Goal: Task Accomplishment & Management: Use online tool/utility

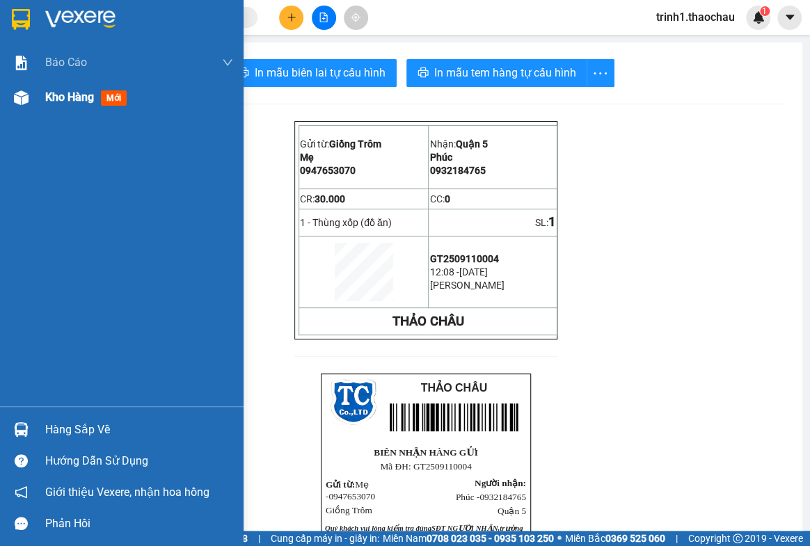
click at [80, 104] on div "Kho hàng mới" at bounding box center [88, 96] width 87 height 17
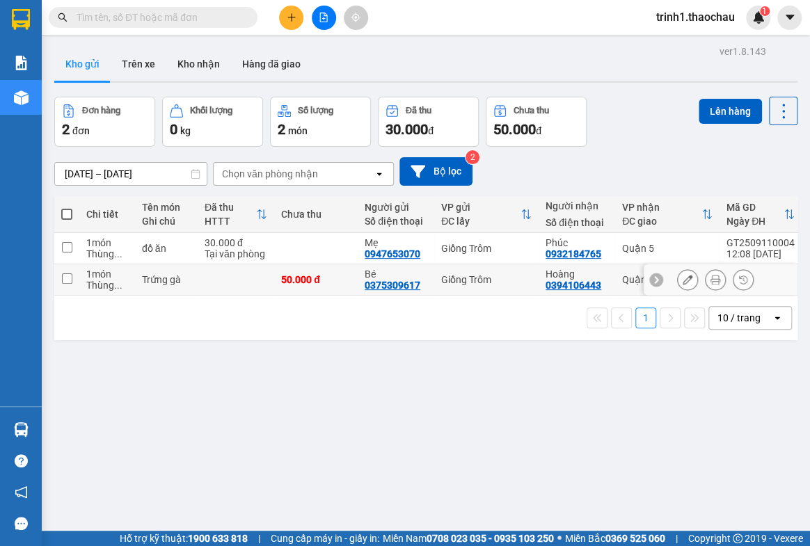
click at [60, 280] on td at bounding box center [66, 279] width 25 height 31
checkbox input "true"
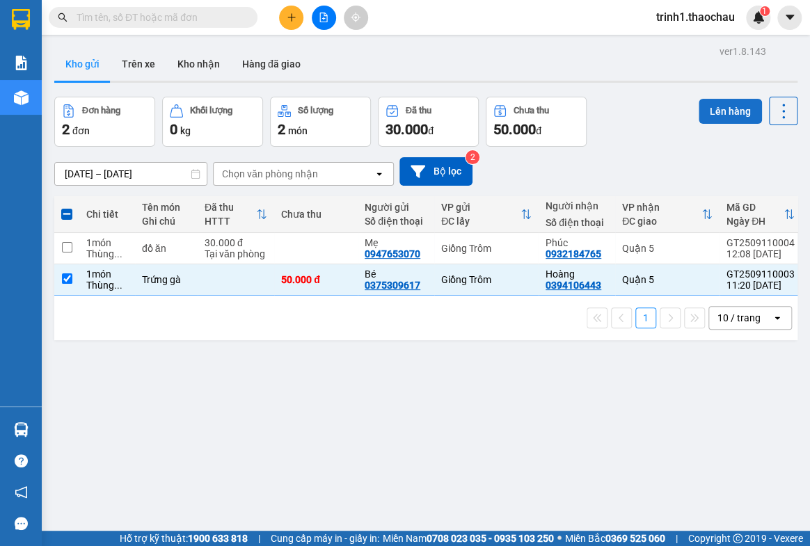
click at [718, 111] on button "Lên hàng" at bounding box center [730, 111] width 63 height 25
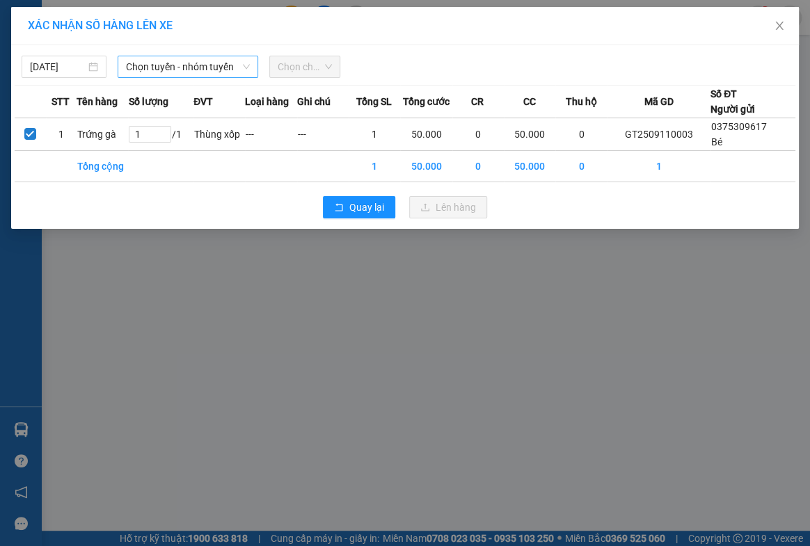
click at [177, 70] on span "Chọn tuyến - nhóm tuyến" at bounding box center [187, 66] width 123 height 21
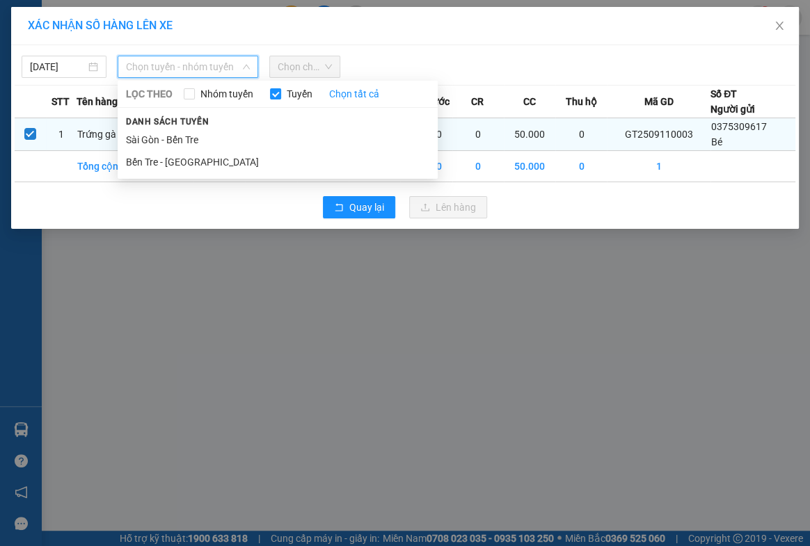
drag, startPoint x: 155, startPoint y: 160, endPoint x: 201, endPoint y: 141, distance: 49.9
click at [157, 159] on li "Bến Tre - [GEOGRAPHIC_DATA]" at bounding box center [278, 162] width 320 height 22
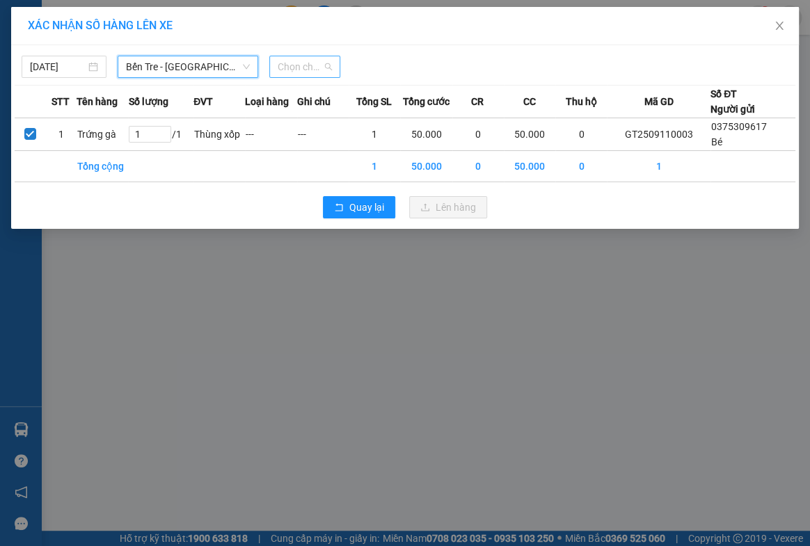
click at [308, 63] on span "Chọn chuyến" at bounding box center [305, 66] width 55 height 21
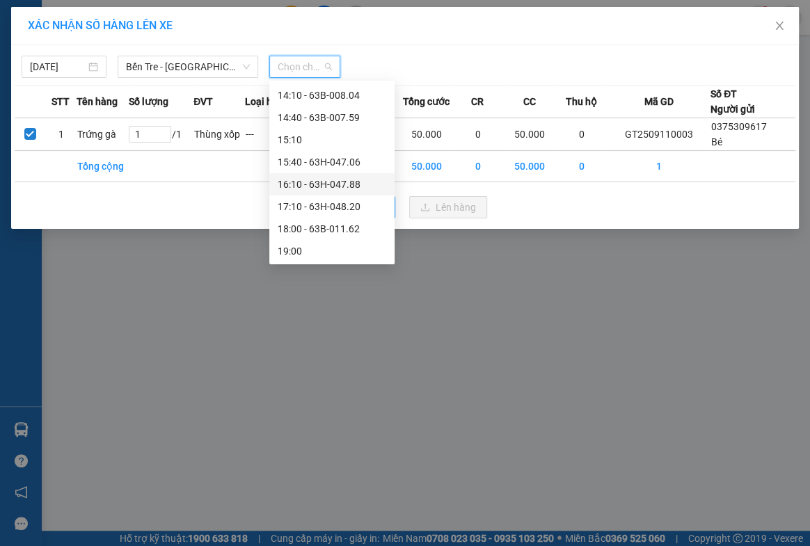
scroll to position [448, 0]
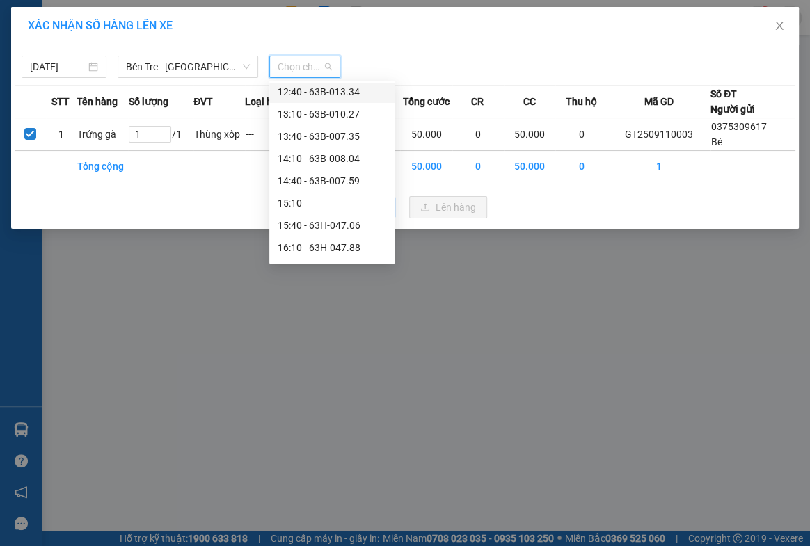
click at [340, 90] on div "12:40 - 63B-013.34" at bounding box center [332, 91] width 109 height 15
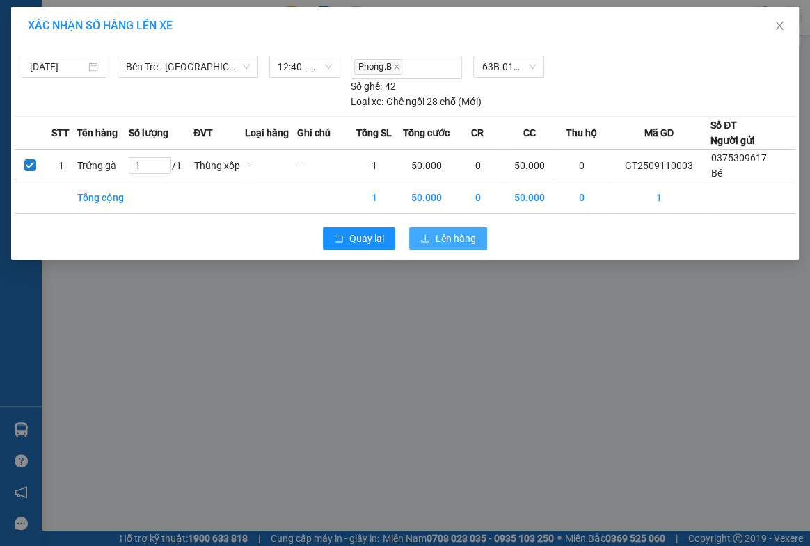
click at [461, 231] on span "Lên hàng" at bounding box center [456, 238] width 40 height 15
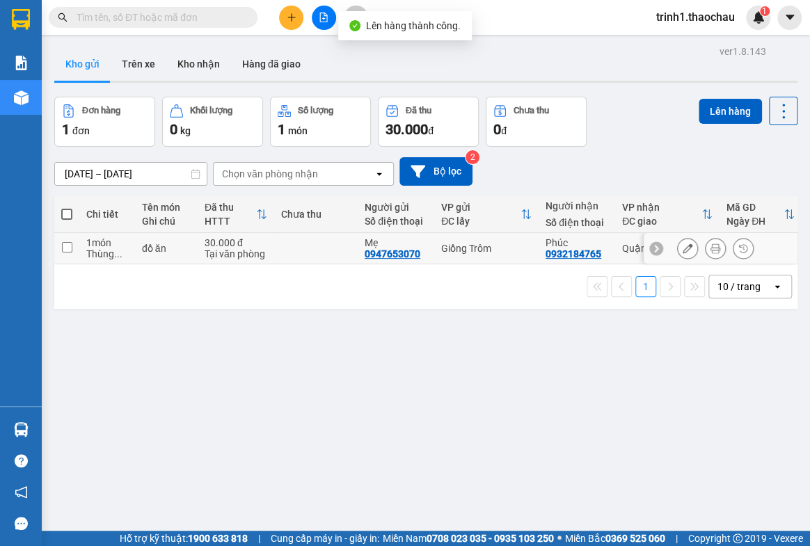
click at [71, 246] on input "checkbox" at bounding box center [67, 247] width 10 height 10
checkbox input "true"
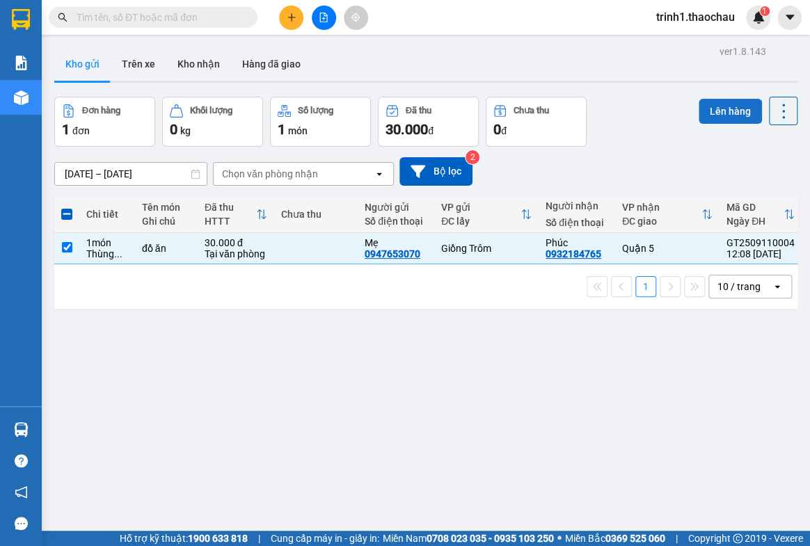
click at [714, 111] on button "Lên hàng" at bounding box center [730, 111] width 63 height 25
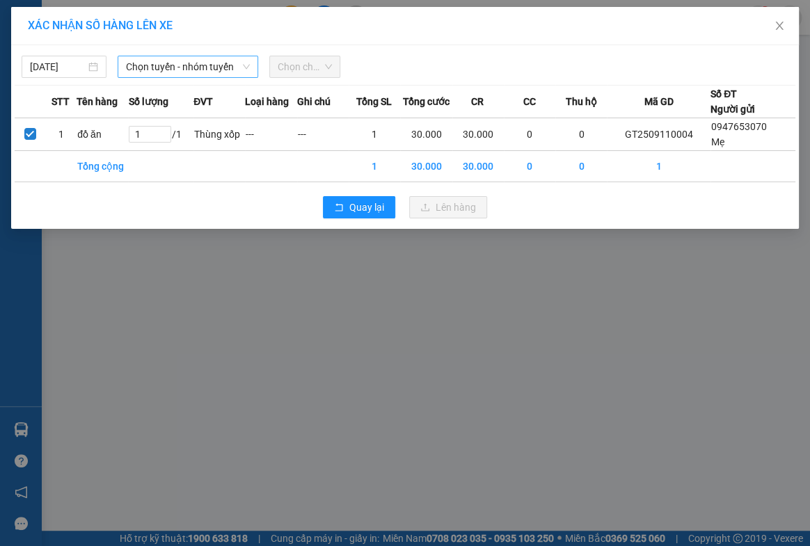
click at [180, 65] on span "Chọn tuyến - nhóm tuyến" at bounding box center [187, 66] width 123 height 21
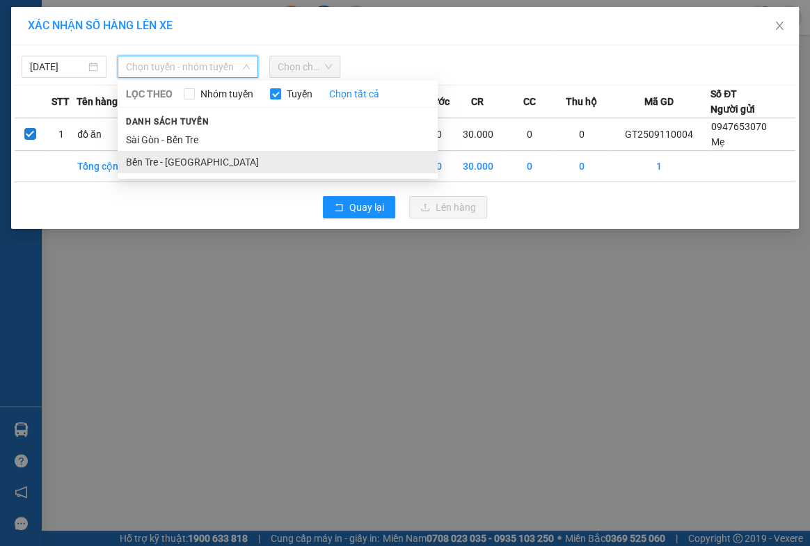
click at [158, 159] on li "Bến Tre - [GEOGRAPHIC_DATA]" at bounding box center [278, 162] width 320 height 22
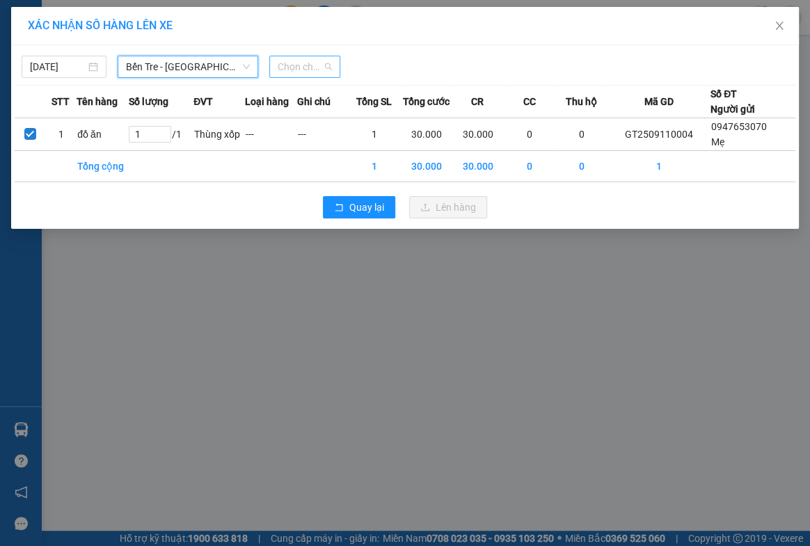
click at [308, 56] on span "Chọn chuyến" at bounding box center [305, 66] width 55 height 21
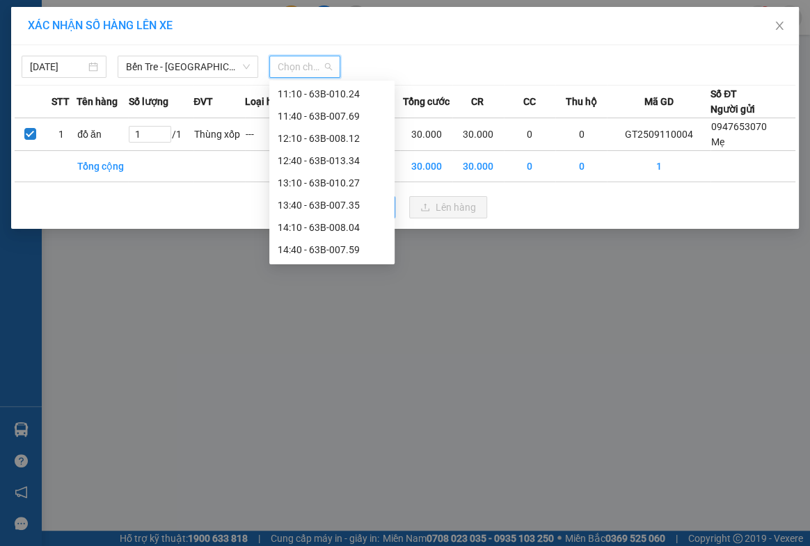
scroll to position [443, 0]
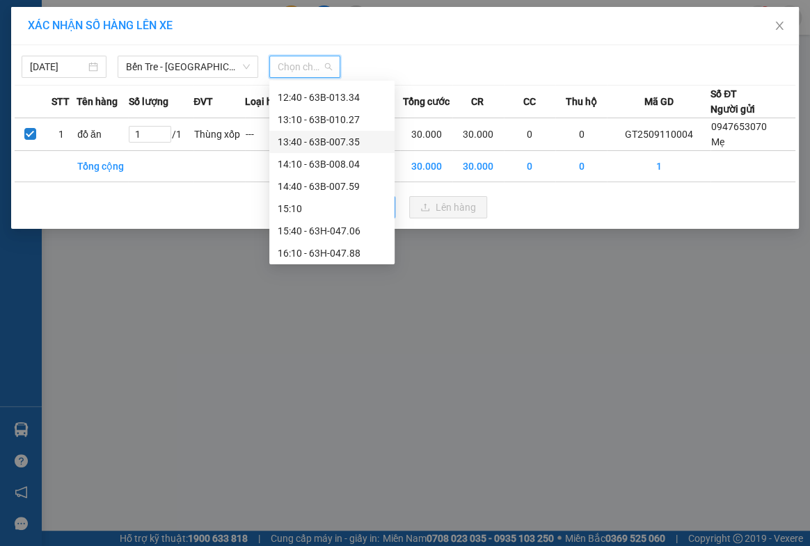
click at [333, 142] on div "13:40 - 63B-007.35" at bounding box center [332, 141] width 109 height 15
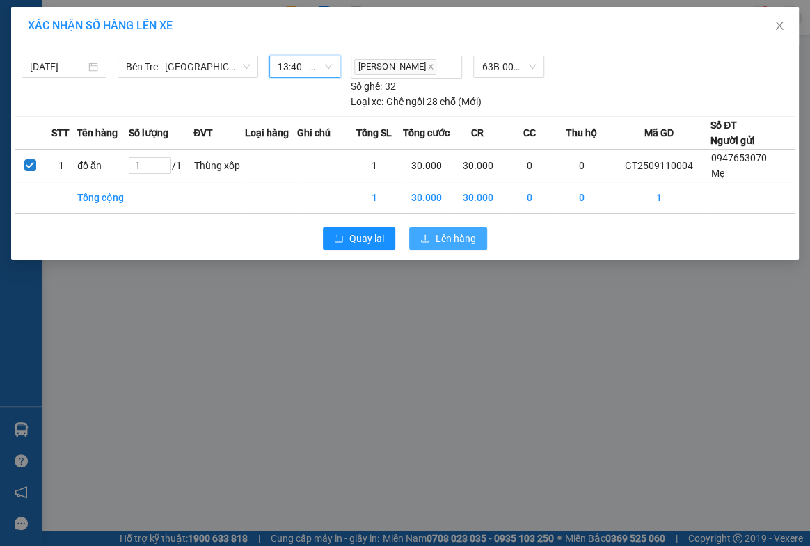
click at [454, 235] on span "Lên hàng" at bounding box center [456, 238] width 40 height 15
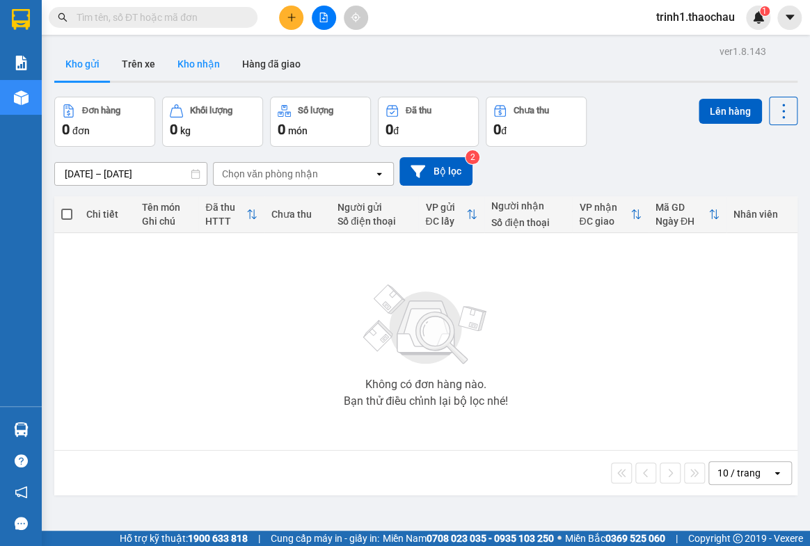
click at [180, 61] on button "Kho nhận" at bounding box center [198, 63] width 65 height 33
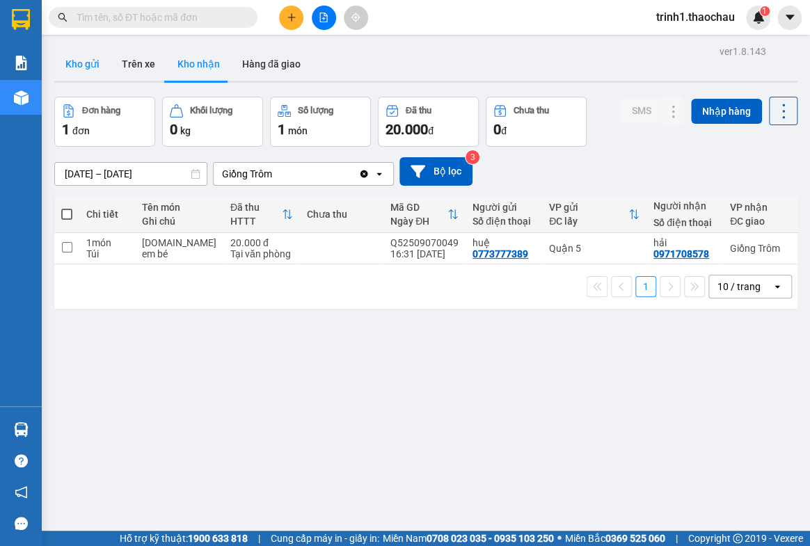
click at [89, 68] on button "Kho gửi" at bounding box center [82, 63] width 56 height 33
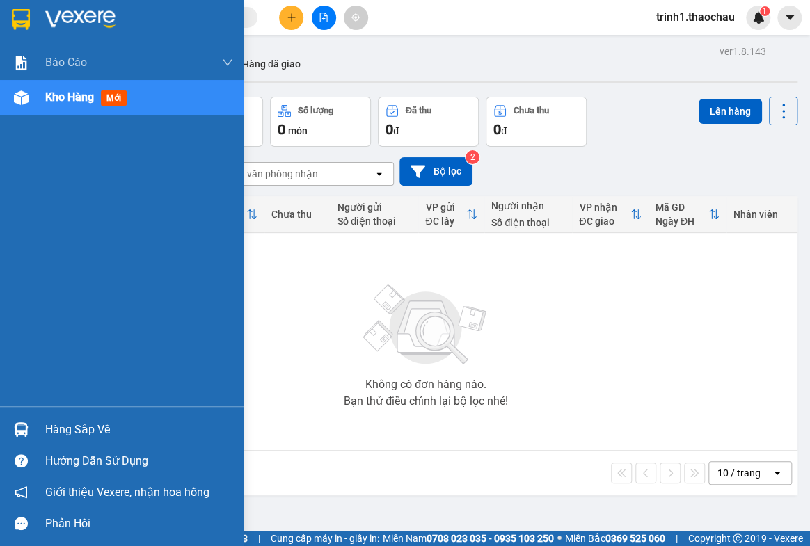
drag, startPoint x: 72, startPoint y: 427, endPoint x: 466, endPoint y: 361, distance: 400.2
click at [75, 425] on div "Hàng sắp về" at bounding box center [139, 430] width 188 height 21
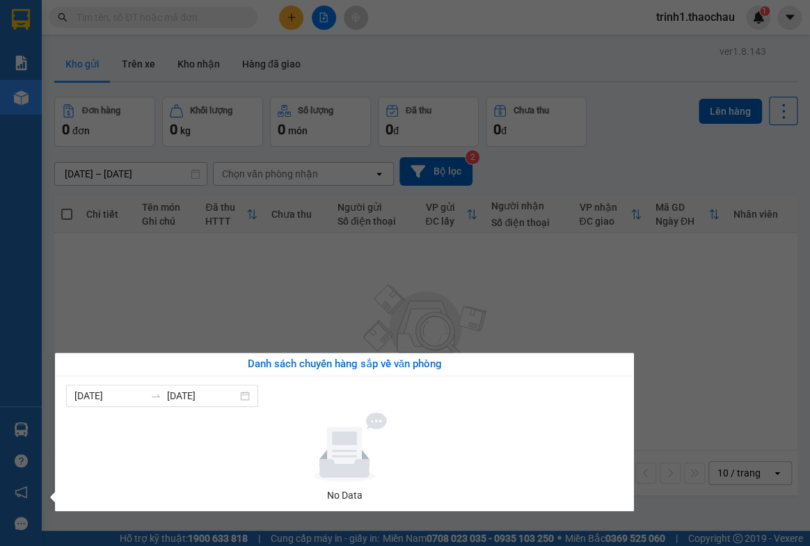
click at [723, 361] on section "Kết quả tìm kiếm ( 0 ) Bộ lọc No Data trinh1.thaochau 1 Báo cáo Báo cáo dòng ti…" at bounding box center [405, 273] width 810 height 546
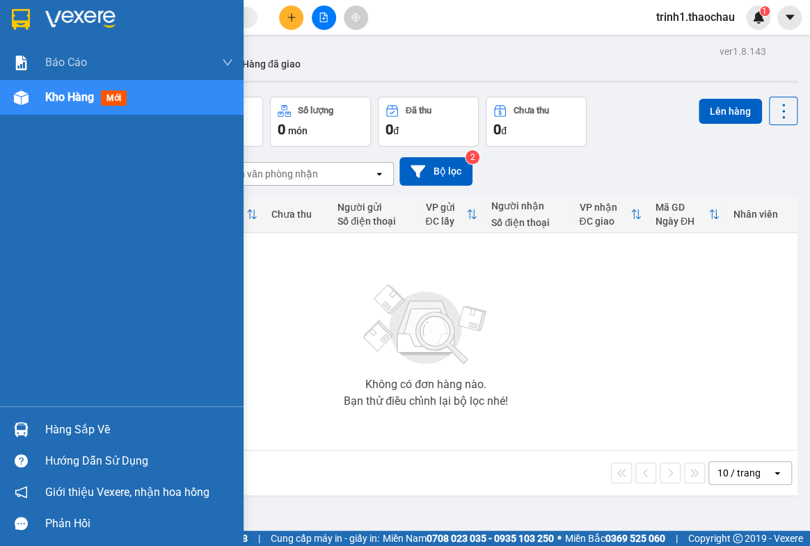
click at [88, 427] on div "Hàng sắp về" at bounding box center [139, 430] width 188 height 21
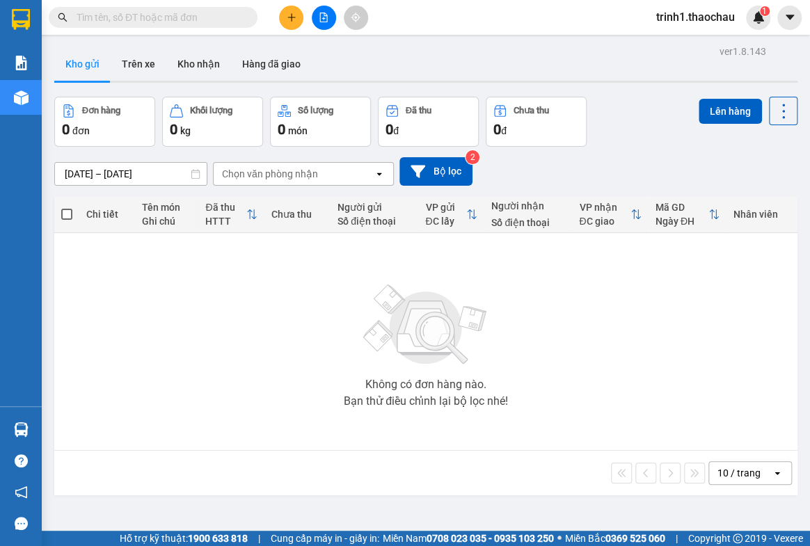
click at [736, 306] on section "Kết quả tìm kiếm ( 0 ) Bộ lọc No Data trinh1.thaochau 1 Báo cáo Báo cáo dòng ti…" at bounding box center [405, 273] width 810 height 546
